Goal: Navigation & Orientation: Find specific page/section

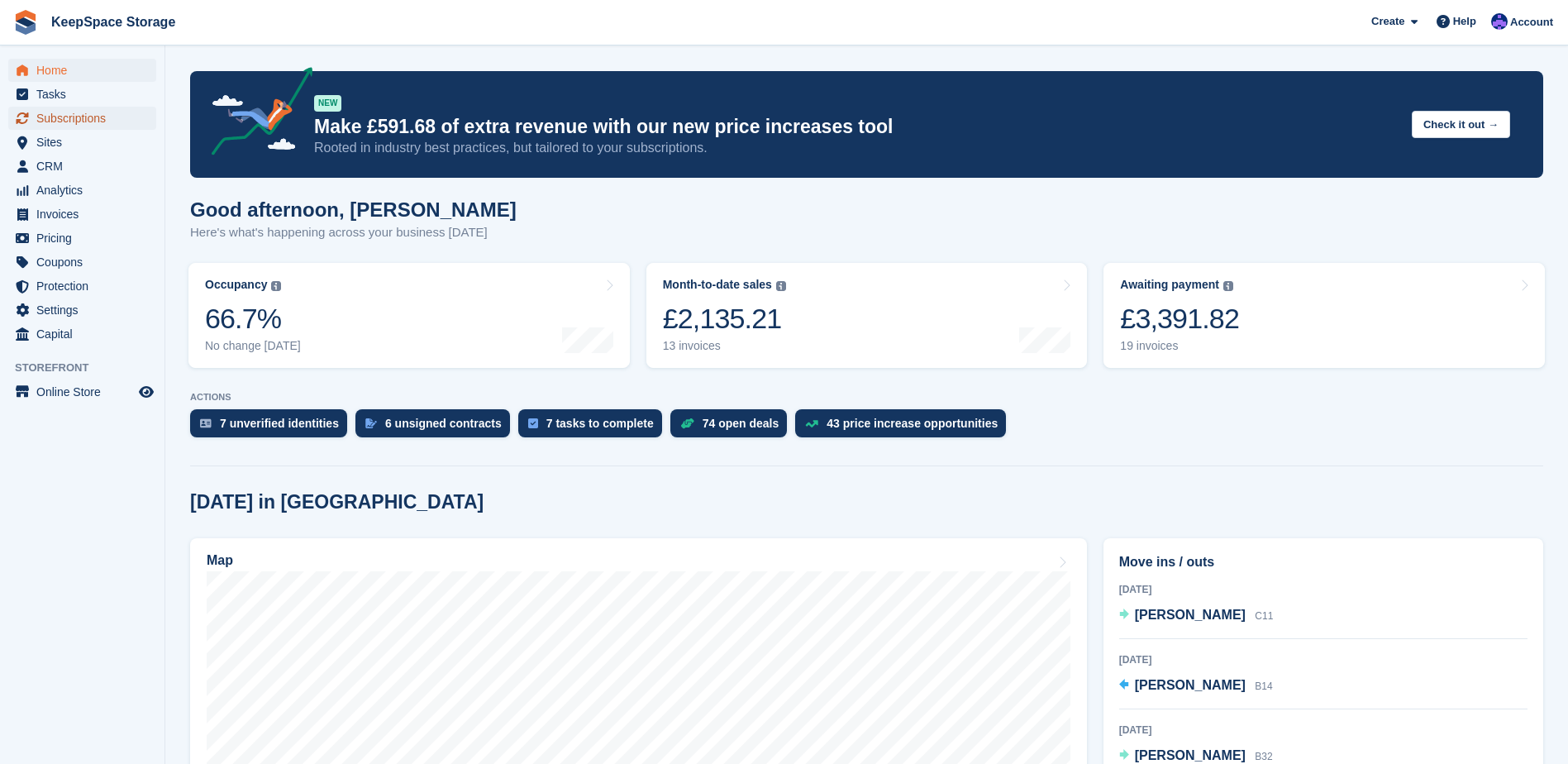
click at [91, 117] on span "Subscriptions" at bounding box center [85, 118] width 99 height 23
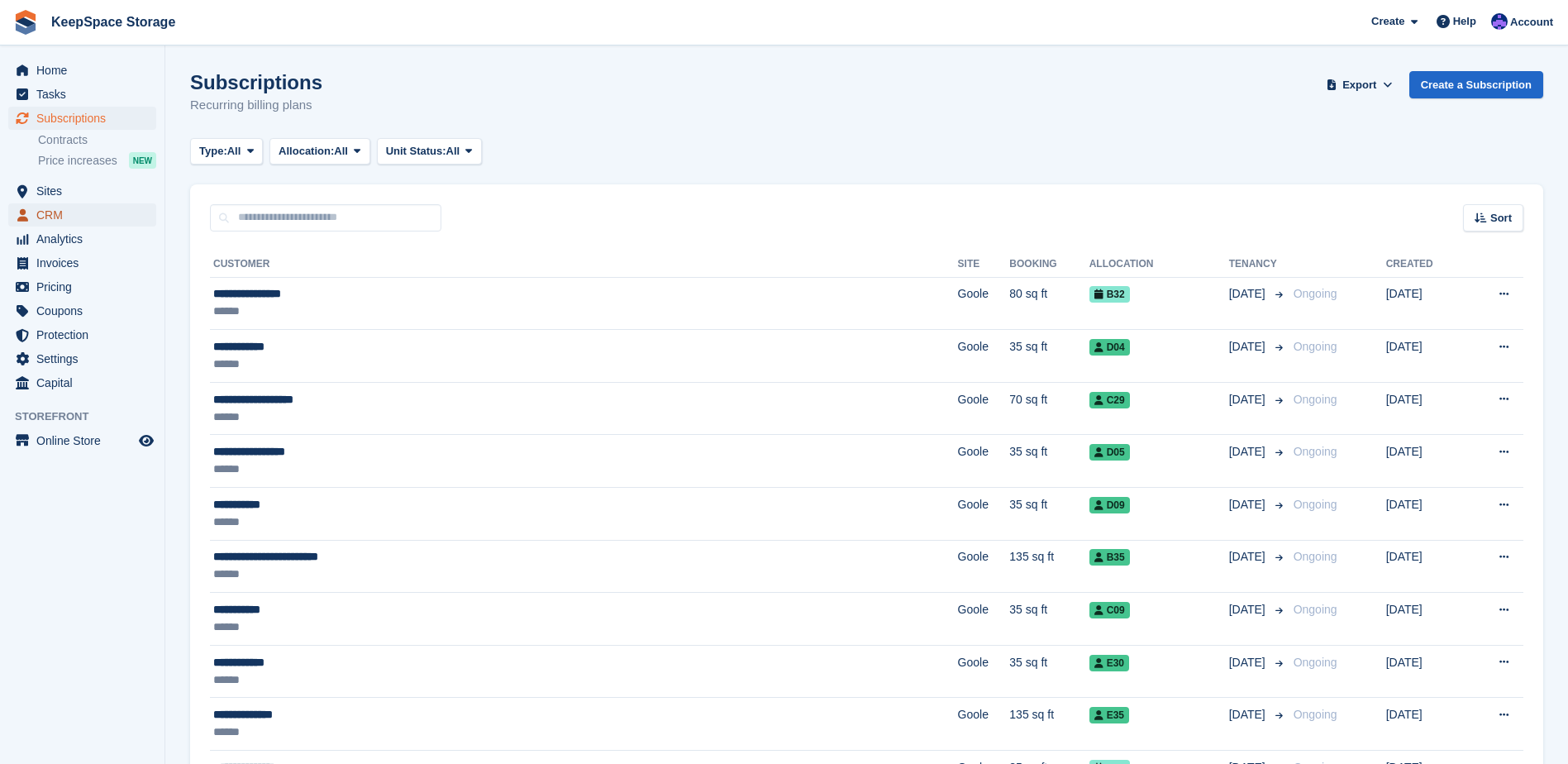
click at [61, 211] on span "CRM" at bounding box center [85, 214] width 99 height 23
